Goal: Transaction & Acquisition: Purchase product/service

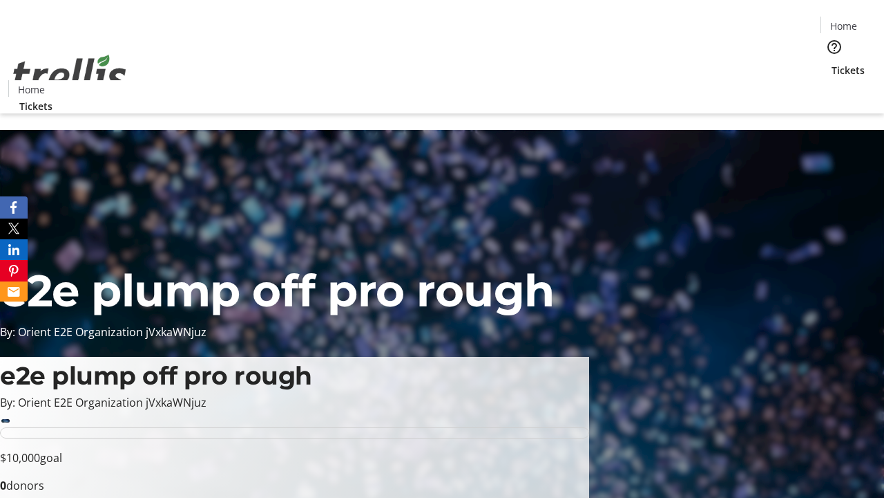
click at [832, 63] on span "Tickets" at bounding box center [848, 70] width 33 height 15
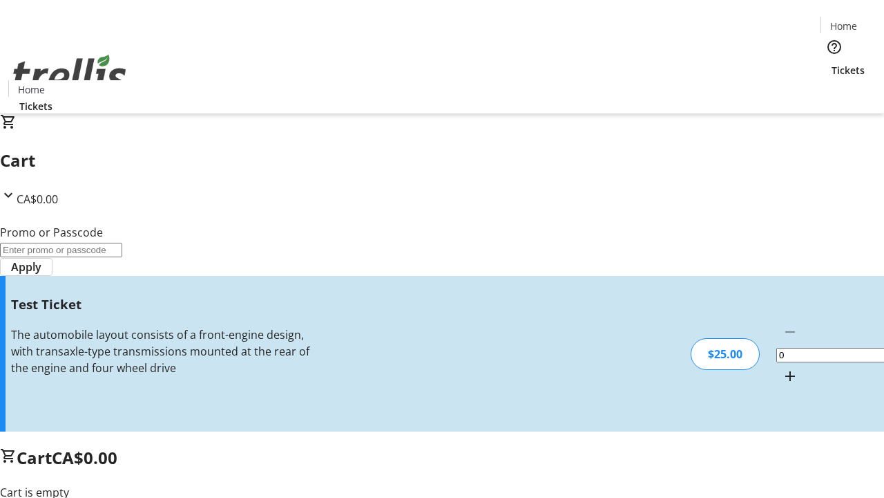
click at [782, 368] on mat-icon "Increment by one" at bounding box center [790, 376] width 17 height 17
type input "1"
